Goal: Transaction & Acquisition: Subscribe to service/newsletter

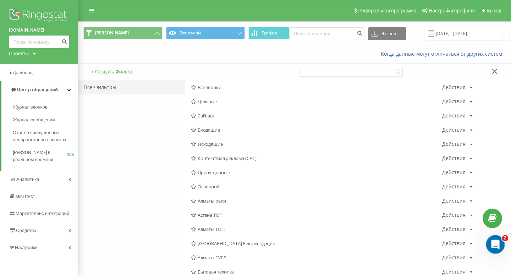
click at [496, 244] on icon "Открыть службу сообщений Intercom" at bounding box center [495, 244] width 12 height 12
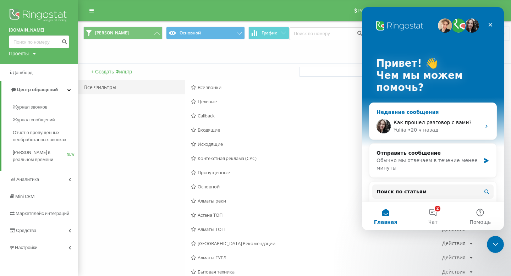
click at [402, 125] on span "Как прошел разговор с вами?" at bounding box center [433, 123] width 78 height 6
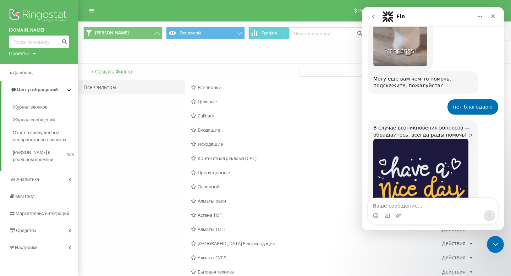
scroll to position [2604, 0]
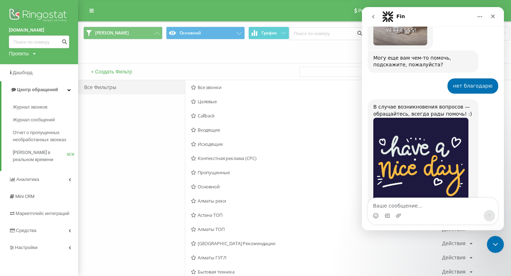
click at [375, 20] on button "go back" at bounding box center [373, 16] width 13 height 13
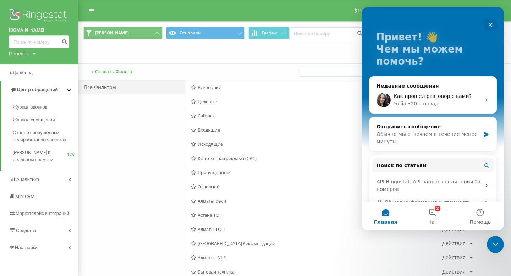
scroll to position [27, 0]
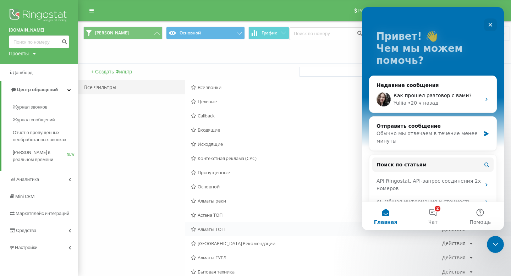
click at [491, 234] on div "Алматы ТОП Действия Редактировать Копировать Удалить По умолчанию Поделиться" at bounding box center [348, 229] width 326 height 14
click at [490, 235] on div "Закрыть службу сообщений Intercom" at bounding box center [494, 243] width 17 height 17
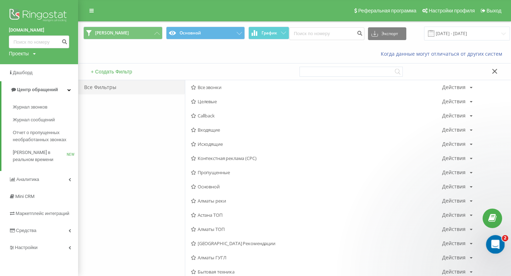
scroll to position [0, 0]
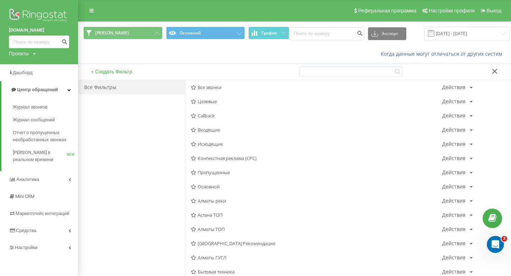
click at [491, 74] on button at bounding box center [495, 71] width 10 height 7
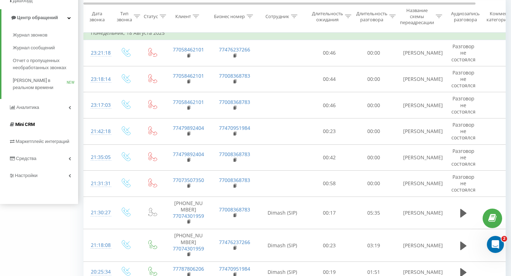
scroll to position [73, 0]
click at [51, 155] on link "Средства" at bounding box center [39, 157] width 78 height 17
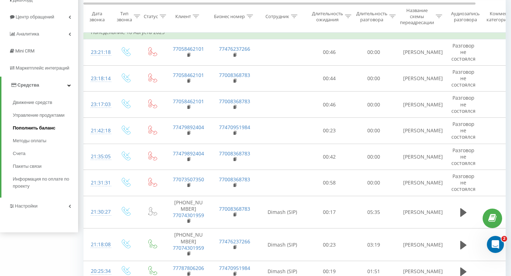
click at [48, 125] on span "Пополнить баланс" at bounding box center [34, 128] width 43 height 7
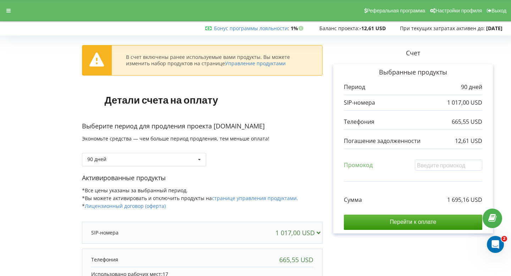
click at [166, 184] on div "Активированные продукты *Все цены указаны за выбранный период. *Вы можете актив…" at bounding box center [202, 195] width 241 height 43
click at [168, 165] on div "90 дней 30 дней" at bounding box center [144, 159] width 124 height 13
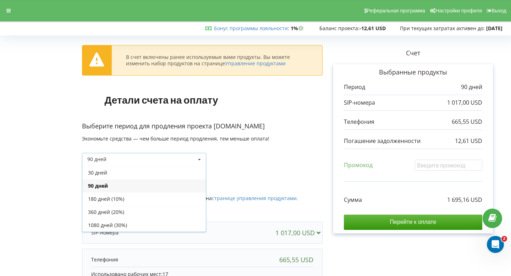
click at [261, 156] on div "90 дней 30 дней" at bounding box center [202, 154] width 241 height 24
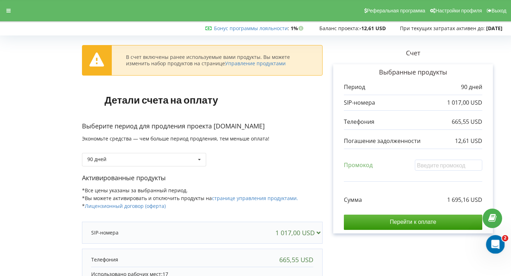
click at [498, 241] on icon "Открыть службу сообщений Intercom" at bounding box center [495, 244] width 12 height 12
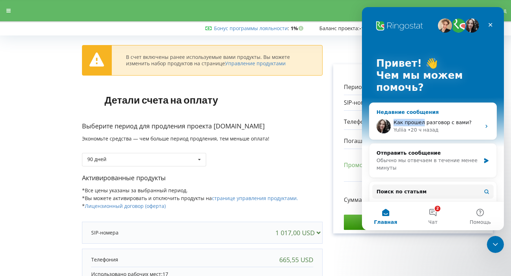
click at [422, 119] on div "Как прошел разговор с вами?" at bounding box center [437, 122] width 87 height 7
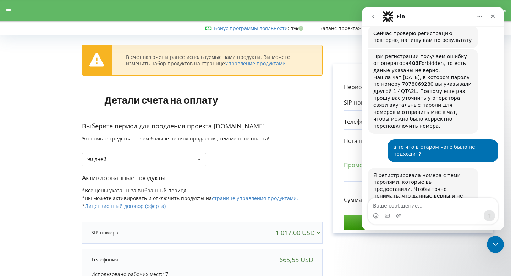
scroll to position [2153, 0]
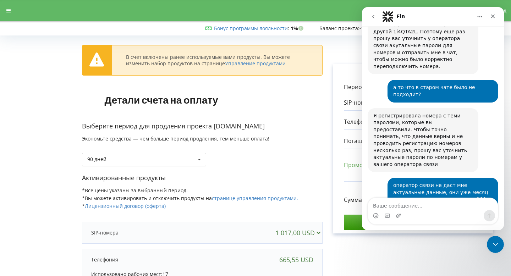
click at [371, 20] on button "go back" at bounding box center [373, 16] width 13 height 13
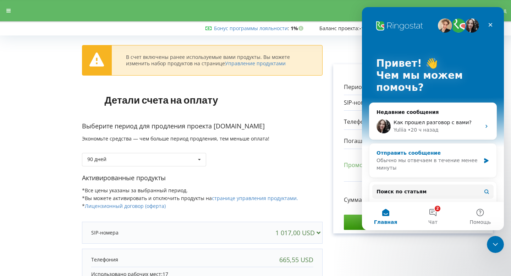
click at [458, 149] on div "Отправить сообщение" at bounding box center [429, 152] width 104 height 7
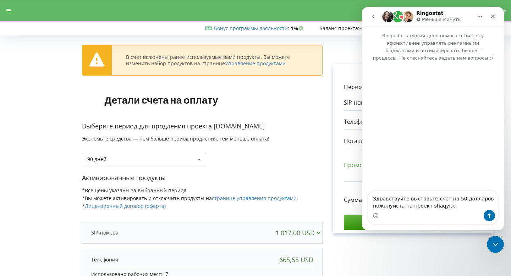
type textarea "Здравствуйте выставьте счет на 50 долларов пожалуйста на проект [DOMAIN_NAME]"
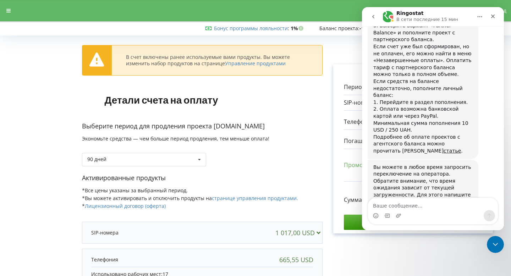
scroll to position [352, 0]
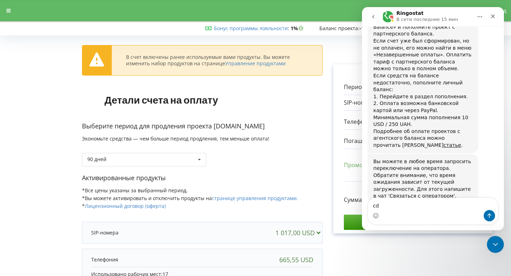
type textarea "c"
type textarea "связаться с оператором"
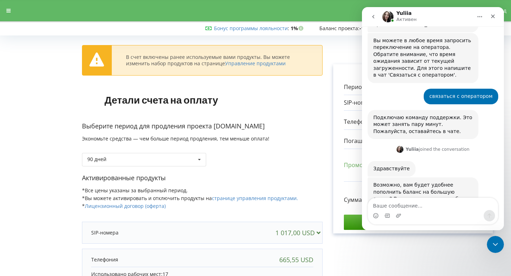
scroll to position [490, 0]
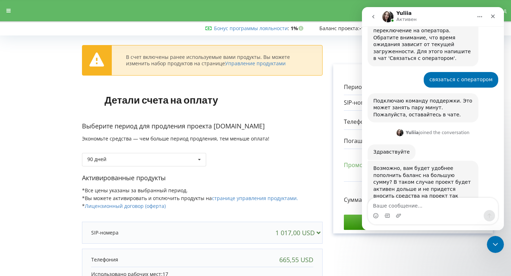
click at [428, 203] on textarea "Ваше сообщение..." at bounding box center [433, 204] width 130 height 12
type textarea "позже это сделаю)"
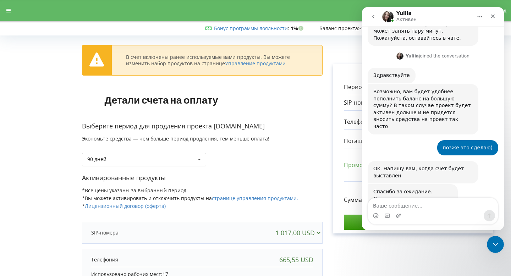
scroll to position [569, 0]
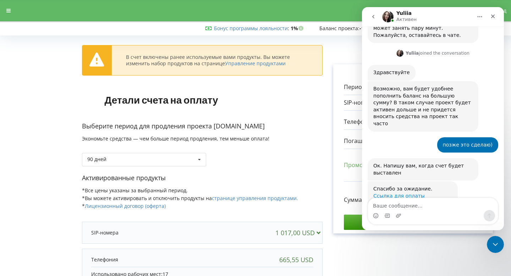
click at [411, 193] on link "Ссылка для оплаты" at bounding box center [398, 196] width 51 height 6
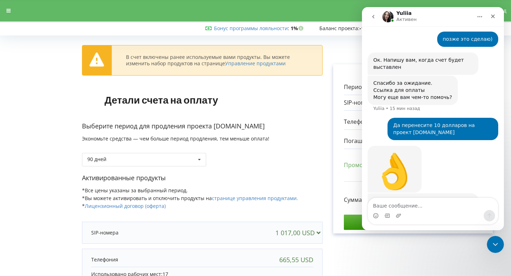
scroll to position [687, 0]
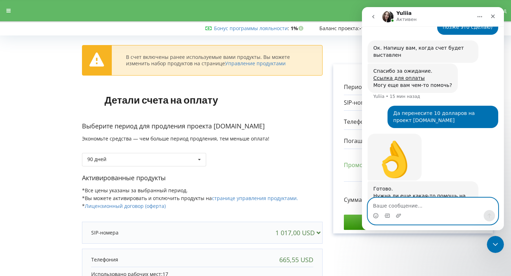
click at [387, 206] on textarea "Ваше сообщение..." at bounding box center [433, 204] width 130 height 12
paste textarea "Здравствуйте, уважаемый клиент. Подключение услуги «SIP-телефония» с динамическ…"
type textarea "Здравствуйте, уважаемый клиент. Подключение услуги «SIP-телефония» с динамическ…"
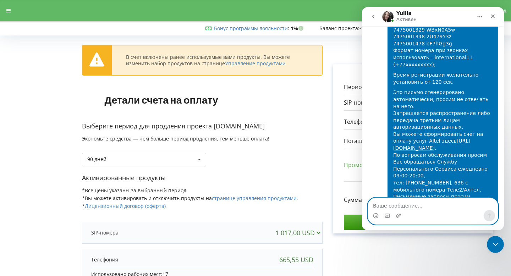
scroll to position [1756, 0]
click at [424, 205] on textarea "Ваше сообщение..." at bounding box center [433, 204] width 130 height 12
type textarea "ы"
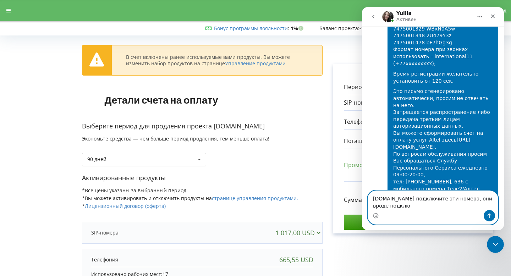
scroll to position [1763, 0]
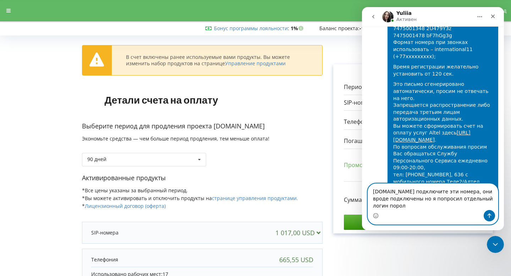
type textarea "[DOMAIN_NAME] подключите эти номера, они вроде подключены но я попросил отдельн…"
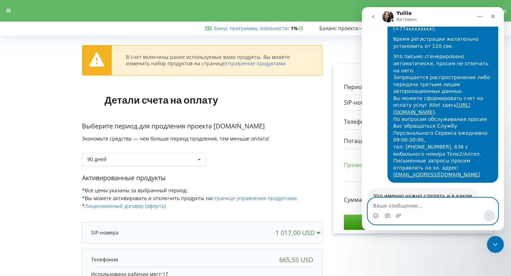
scroll to position [1791, 0]
type textarea "потому что она у нас не работала"
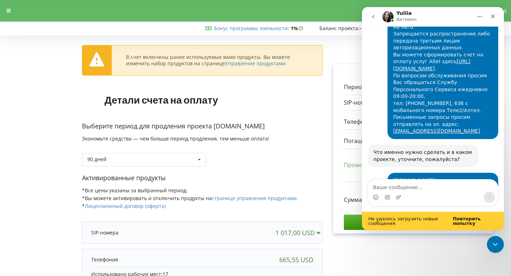
scroll to position [1847, 0]
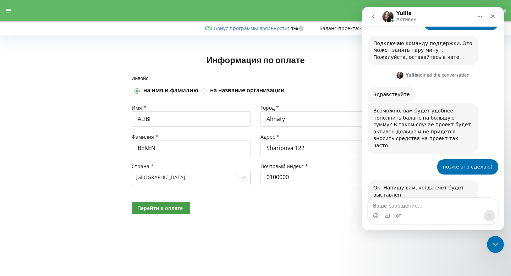
scroll to position [569, 0]
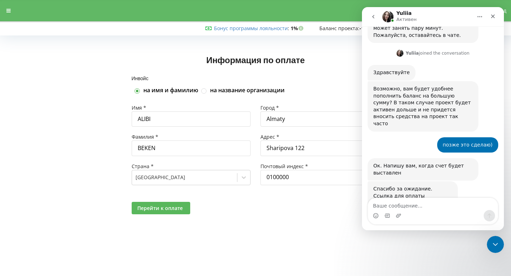
click at [184, 207] on button "Перейти к оплате" at bounding box center [161, 208] width 59 height 12
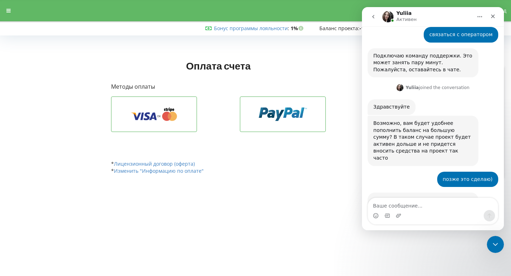
scroll to position [569, 0]
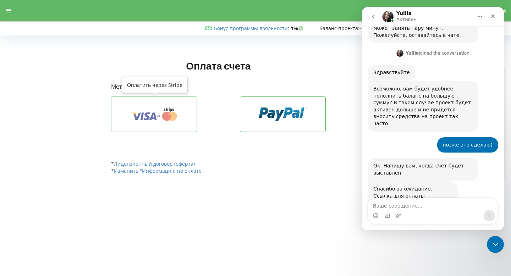
click at [178, 121] on button at bounding box center [154, 115] width 86 height 36
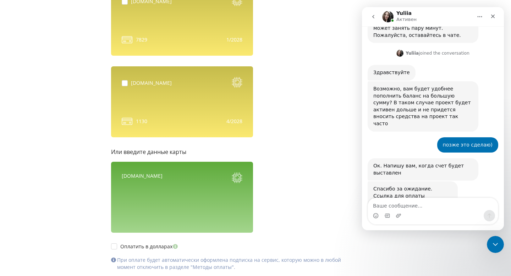
scroll to position [581, 0]
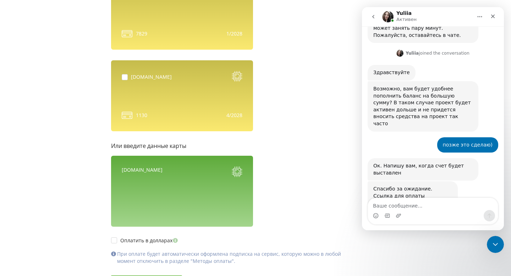
click at [147, 218] on div "[DOMAIN_NAME]" at bounding box center [182, 191] width 142 height 71
click at [147, 217] on div "[DOMAIN_NAME]" at bounding box center [182, 191] width 142 height 71
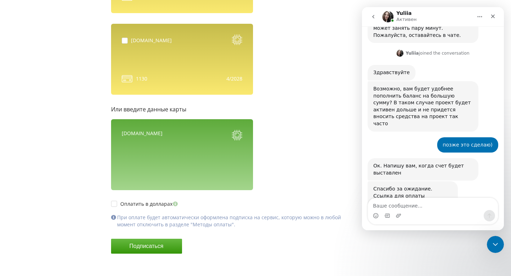
scroll to position [623, 0]
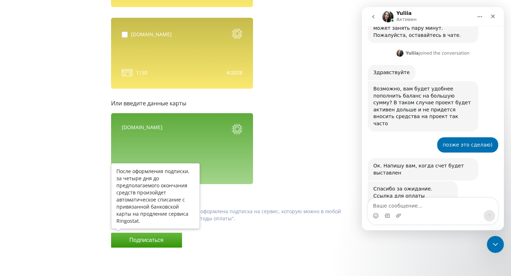
click at [169, 244] on button "Подписаться" at bounding box center [146, 240] width 71 height 15
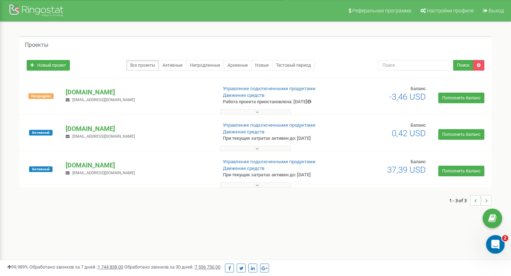
click at [499, 240] on div "Открыть службу сообщений Intercom" at bounding box center [494, 243] width 23 height 23
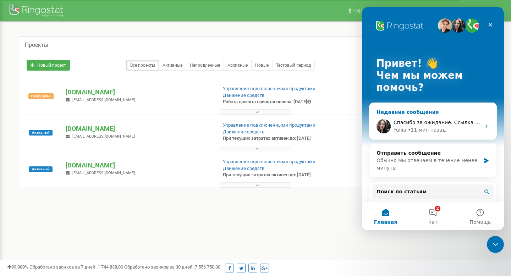
click at [419, 133] on div "• 11 мин назад" at bounding box center [427, 129] width 38 height 7
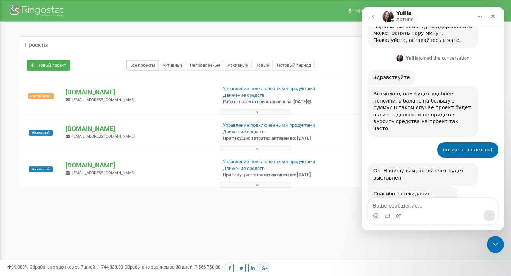
scroll to position [569, 0]
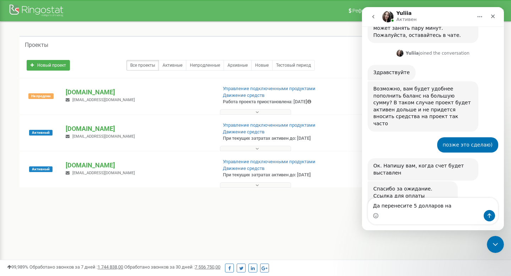
click at [413, 208] on textarea "Да перенесите 5 долларов на" at bounding box center [433, 204] width 130 height 12
click at [450, 208] on textarea "Да перенесите 10 долларов на" at bounding box center [433, 204] width 130 height 12
type textarea "Да перенесите 10 долларов на проект [DOMAIN_NAME]"
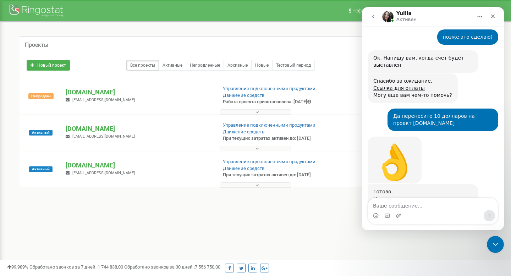
scroll to position [680, 0]
